Goal: Information Seeking & Learning: Learn about a topic

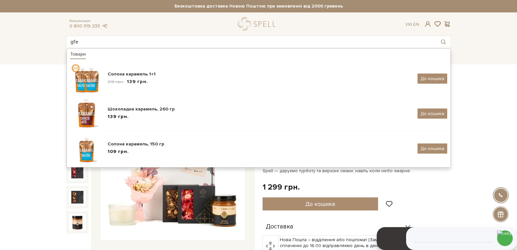
drag, startPoint x: 111, startPoint y: 39, endPoint x: 65, endPoint y: 39, distance: 45.7
click at [65, 39] on div "gfe Товари Солона карамель 1+1 218 грн. 139 грн. До кошика Шоколадна карамель, …" at bounding box center [258, 42] width 393 height 12
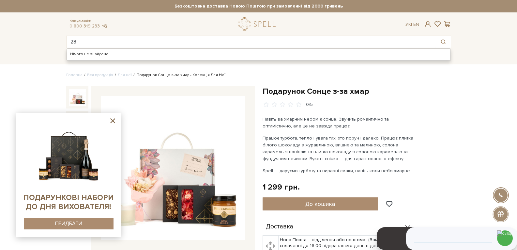
type input "2"
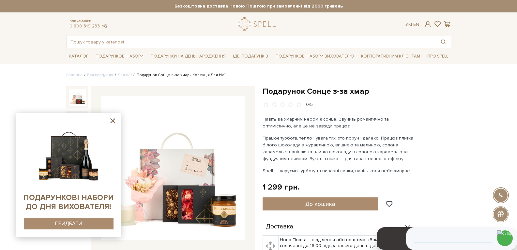
type input "л"
type input "k"
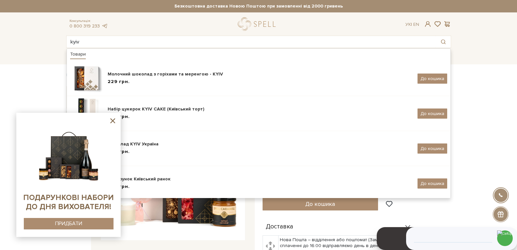
type input "kyiv"
click at [111, 122] on icon at bounding box center [112, 120] width 5 height 5
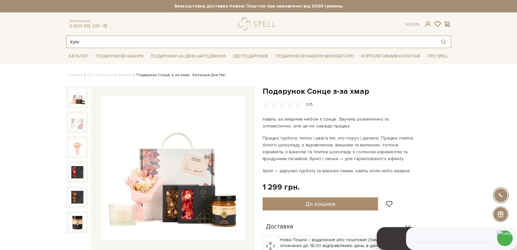
click at [88, 42] on input "kyiv" at bounding box center [252, 42] width 370 height 12
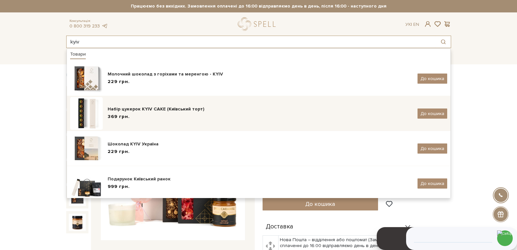
click at [159, 117] on div "369 грн." at bounding box center [260, 116] width 305 height 7
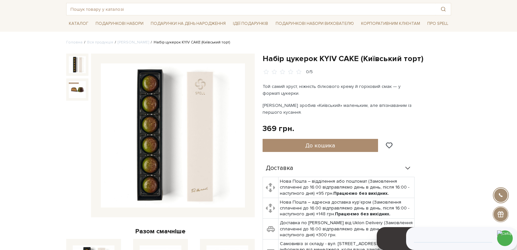
drag, startPoint x: 477, startPoint y: 127, endPoint x: 465, endPoint y: 122, distance: 13.0
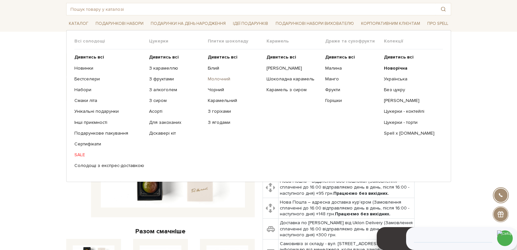
click at [212, 80] on link "Молочний" at bounding box center [235, 79] width 54 height 6
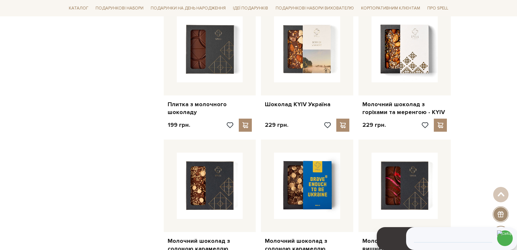
scroll to position [620, 0]
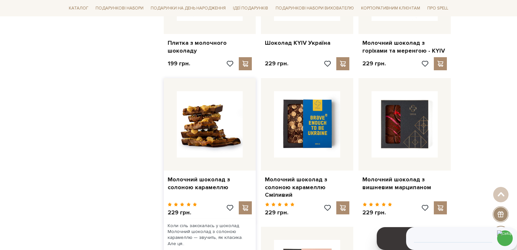
click at [207, 115] on img at bounding box center [210, 124] width 66 height 66
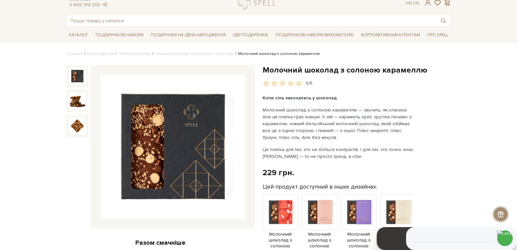
scroll to position [33, 0]
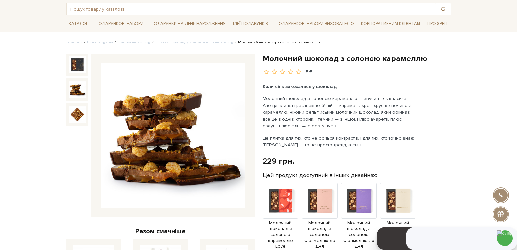
click at [77, 97] on img at bounding box center [77, 89] width 17 height 17
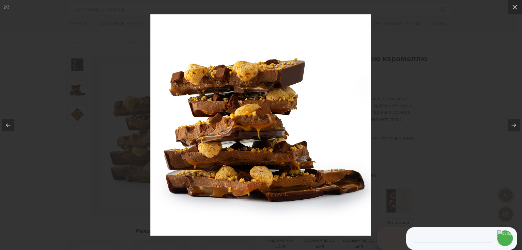
click at [482, 67] on div at bounding box center [261, 125] width 522 height 250
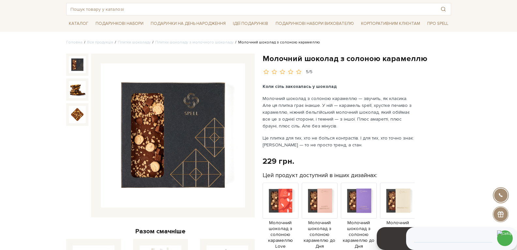
click at [78, 68] on img at bounding box center [77, 64] width 17 height 17
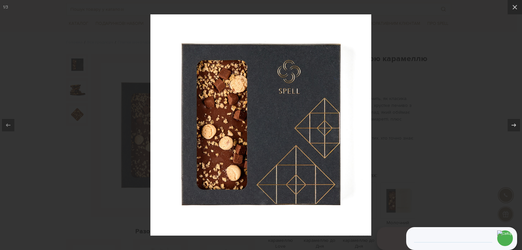
drag, startPoint x: 512, startPoint y: 7, endPoint x: 504, endPoint y: 18, distance: 13.5
click at [512, 8] on icon at bounding box center [515, 7] width 8 height 8
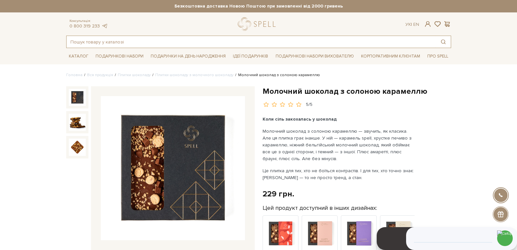
click at [126, 43] on input "text" at bounding box center [252, 42] width 370 height 12
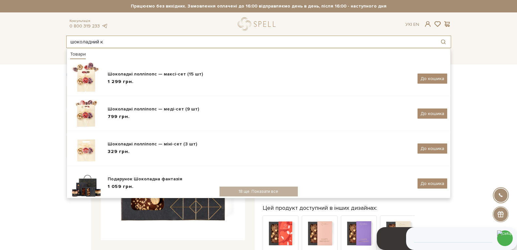
drag, startPoint x: 106, startPoint y: 41, endPoint x: 57, endPoint y: 37, distance: 48.8
click at [57, 37] on header "Безкоштовна доставка Новою Поштою при замовленні від 2000 гривень Працюємо без …" at bounding box center [258, 24] width 517 height 48
paste input "Подарунок Шоколадний комплімент"
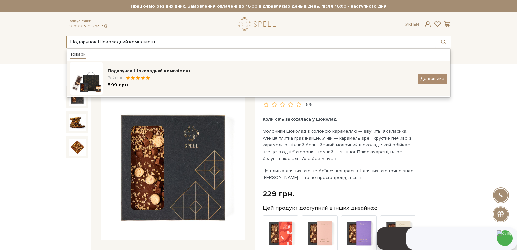
type input "Подарунок Шоколадний комплімент"
click at [153, 79] on div "Рейтинг:" at bounding box center [260, 78] width 305 height 6
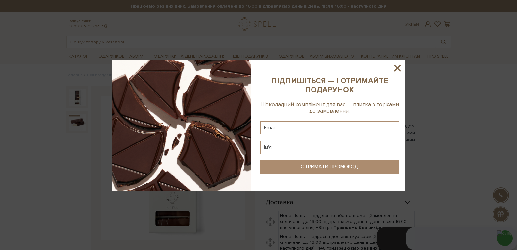
drag, startPoint x: 400, startPoint y: 68, endPoint x: 252, endPoint y: 5, distance: 161.2
click at [398, 68] on icon at bounding box center [397, 67] width 11 height 11
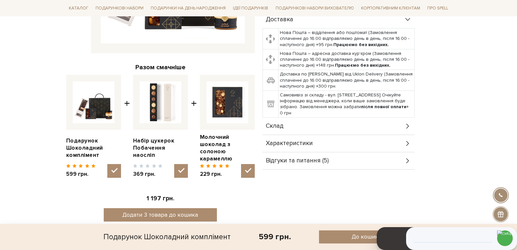
scroll to position [229, 0]
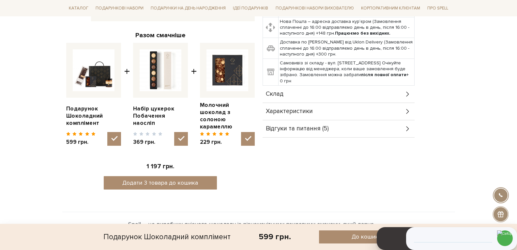
click at [284, 89] on div "Склад" at bounding box center [339, 94] width 152 height 17
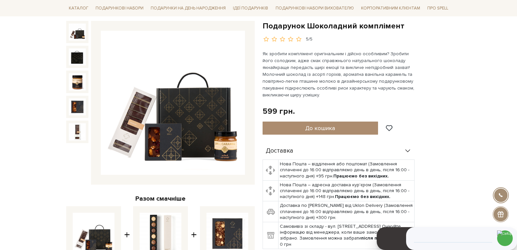
scroll to position [0, 0]
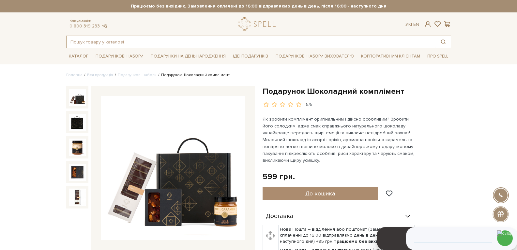
click at [110, 40] on input "text" at bounding box center [252, 42] width 370 height 12
type input "п"
type input "л"
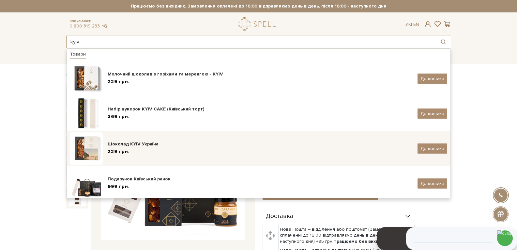
type input "kyiv"
click at [140, 149] on div "229 грн." at bounding box center [260, 151] width 305 height 7
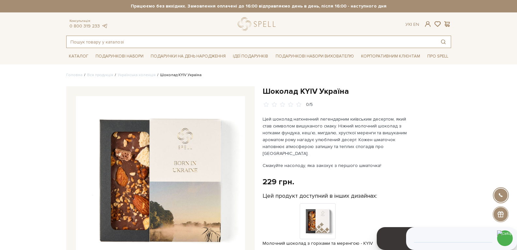
click at [121, 43] on input "text" at bounding box center [252, 42] width 370 height 12
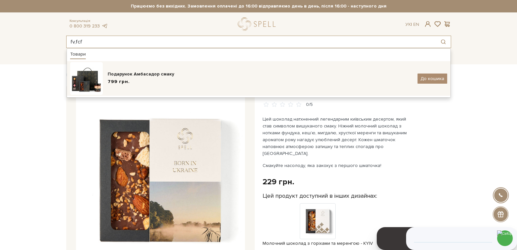
type input "fv,fcf"
click at [126, 74] on div "Подарунок Амбасадор смаку" at bounding box center [260, 74] width 305 height 7
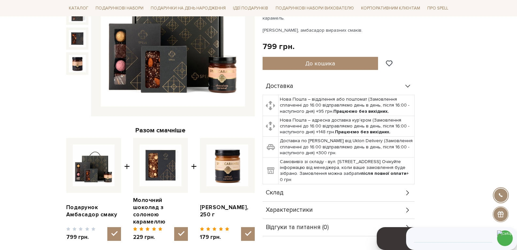
scroll to position [196, 0]
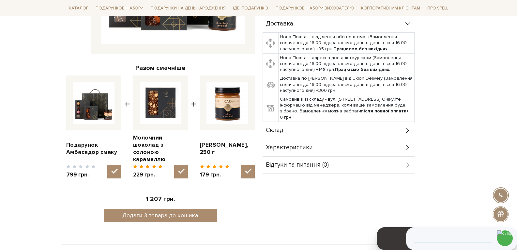
click at [290, 145] on span "Характеристики" at bounding box center [289, 148] width 47 height 6
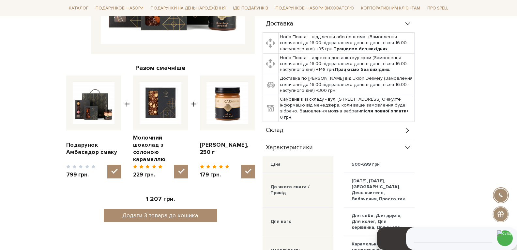
click at [292, 128] on div "Склад" at bounding box center [339, 130] width 152 height 17
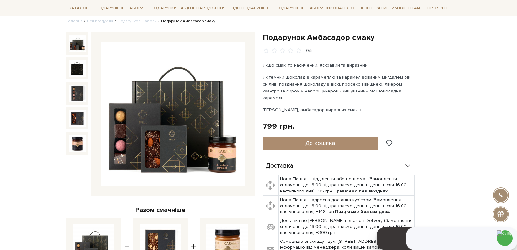
scroll to position [0, 0]
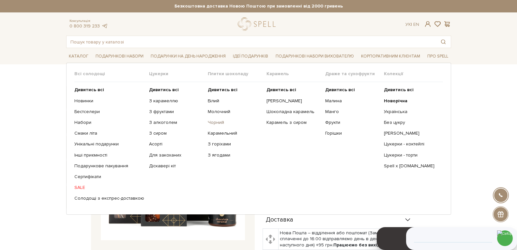
click at [217, 124] on link "Чорний" at bounding box center [235, 122] width 54 height 6
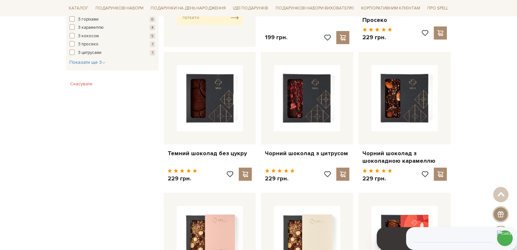
scroll to position [359, 0]
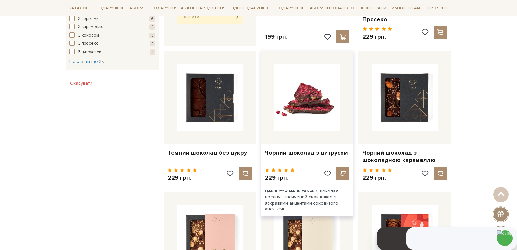
click at [304, 96] on img at bounding box center [307, 97] width 66 height 66
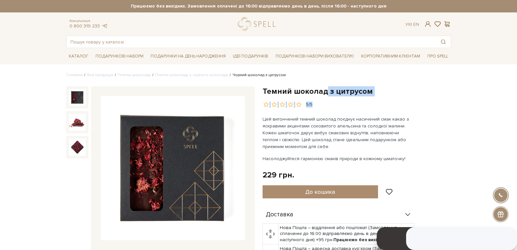
drag, startPoint x: 326, startPoint y: 89, endPoint x: 373, endPoint y: 96, distance: 47.5
click at [373, 96] on div "Темний шоколад з цитрусом 5/5" at bounding box center [357, 97] width 189 height 22
drag, startPoint x: 333, startPoint y: 90, endPoint x: 325, endPoint y: 92, distance: 7.8
click at [332, 90] on h1 "Темний шоколад з цитрусом" at bounding box center [357, 91] width 189 height 10
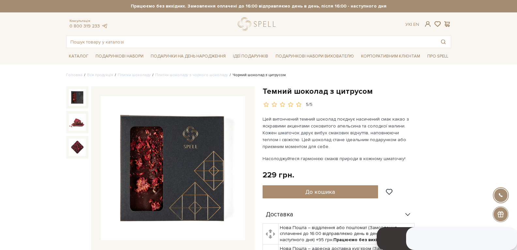
click at [426, 122] on div "Темний шоколад з цитрусом 5/5 Цей витончений темний шоколад поєднує насичений с…" at bounding box center [357, 225] width 189 height 278
